Goal: Find specific page/section: Find specific page/section

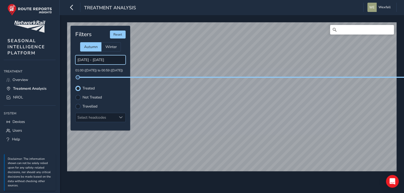
click at [111, 60] on input "[DATE] - [DATE]" at bounding box center [100, 59] width 50 height 9
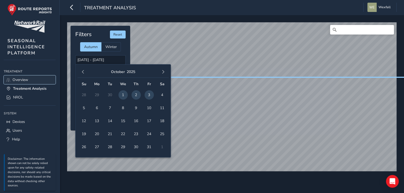
click at [24, 79] on span "Overview" at bounding box center [21, 79] width 16 height 5
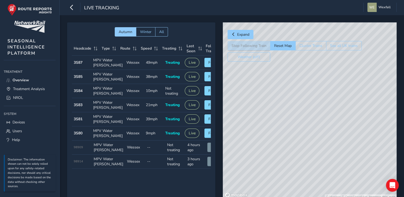
drag, startPoint x: 319, startPoint y: 120, endPoint x: 296, endPoint y: 108, distance: 25.3
click at [296, 108] on div "© Mapbox © OpenStreetMap Improve this map" at bounding box center [310, 110] width 174 height 177
drag, startPoint x: 339, startPoint y: 107, endPoint x: 314, endPoint y: 114, distance: 26.6
click at [314, 114] on div "© Mapbox © OpenStreetMap Improve this map" at bounding box center [310, 110] width 174 height 177
drag, startPoint x: 300, startPoint y: 112, endPoint x: 345, endPoint y: 96, distance: 47.2
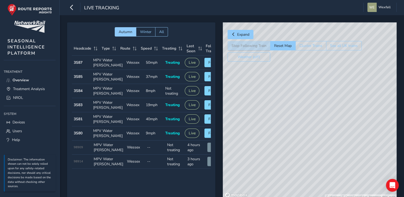
click at [345, 96] on div "© Mapbox © OpenStreetMap Improve this map" at bounding box center [310, 110] width 174 height 177
drag, startPoint x: 278, startPoint y: 105, endPoint x: 308, endPoint y: 92, distance: 32.9
click at [308, 92] on div "© Mapbox © OpenStreetMap Improve this map" at bounding box center [310, 110] width 174 height 177
click at [340, 161] on div "© Mapbox © OpenStreetMap Improve this map" at bounding box center [310, 110] width 174 height 177
drag, startPoint x: 320, startPoint y: 80, endPoint x: 311, endPoint y: 101, distance: 22.7
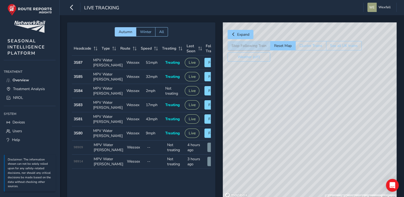
click at [311, 101] on div "© Mapbox © OpenStreetMap Improve this map" at bounding box center [310, 110] width 174 height 177
click at [361, 102] on div "© Mapbox © OpenStreetMap Improve this map" at bounding box center [310, 110] width 174 height 177
click at [353, 99] on div "© Mapbox © OpenStreetMap Improve this map" at bounding box center [310, 110] width 174 height 177
click at [35, 84] on link "Treatment Analysis" at bounding box center [30, 88] width 52 height 9
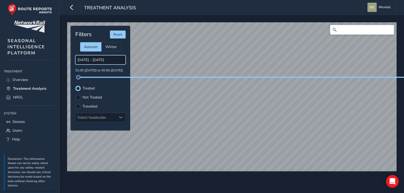
click at [113, 60] on input "[DATE] - [DATE]" at bounding box center [100, 59] width 50 height 9
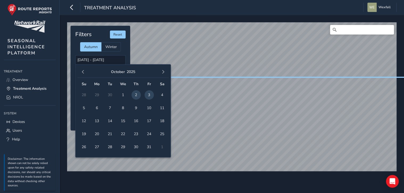
click at [147, 94] on span "3" at bounding box center [148, 94] width 9 height 9
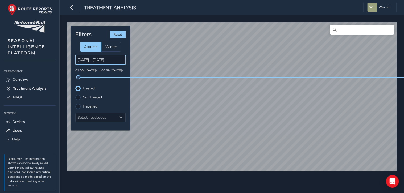
click at [110, 61] on input "[DATE] - [DATE]" at bounding box center [100, 59] width 50 height 9
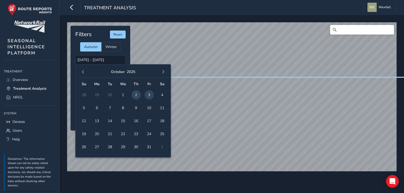
click at [152, 95] on span "3" at bounding box center [148, 94] width 9 height 9
click at [152, 94] on span "3" at bounding box center [148, 94] width 9 height 9
type input "[DATE] - [DATE]"
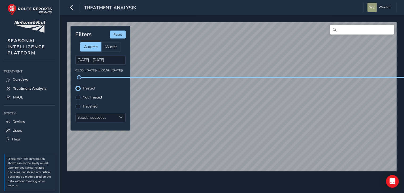
click at [253, 173] on div "© Mapbox © OpenStreetMap Improve this map" at bounding box center [231, 96] width 333 height 153
click at [26, 96] on link "NROL" at bounding box center [30, 97] width 52 height 9
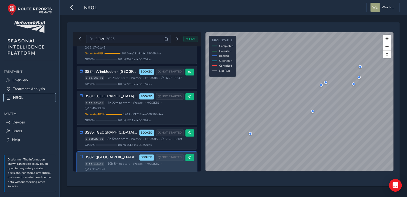
scroll to position [317, 0]
